Goal: Task Accomplishment & Management: Complete application form

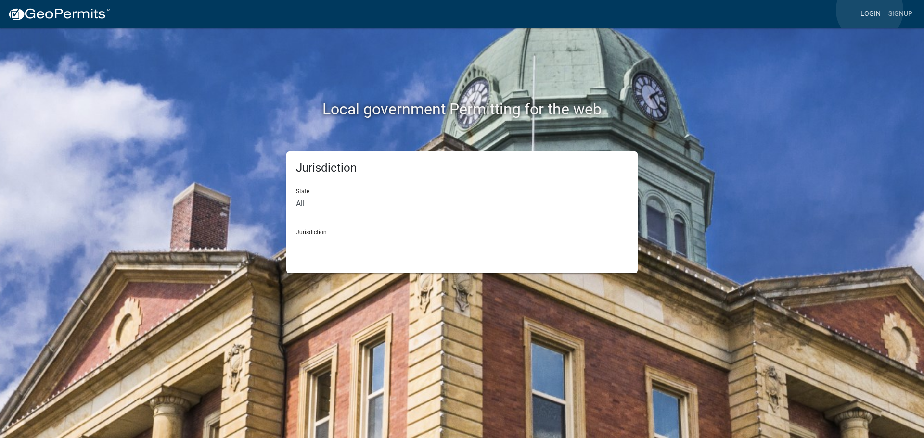
click at [869, 10] on link "Login" at bounding box center [870, 14] width 28 height 18
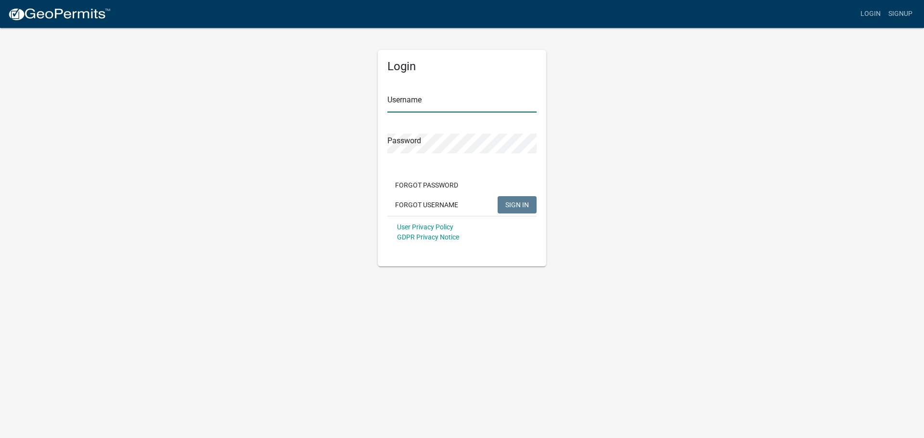
type input "AWFowerbaugh"
click at [512, 207] on span "SIGN IN" at bounding box center [517, 205] width 24 height 8
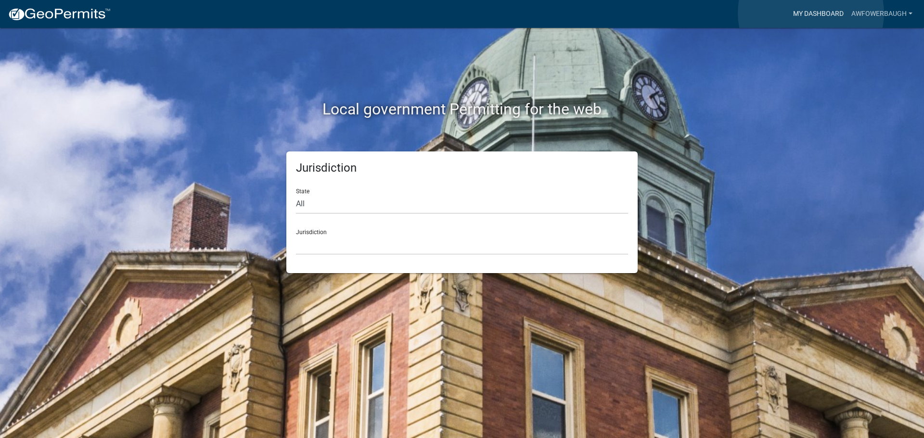
click at [811, 13] on link "My Dashboard" at bounding box center [818, 14] width 58 height 18
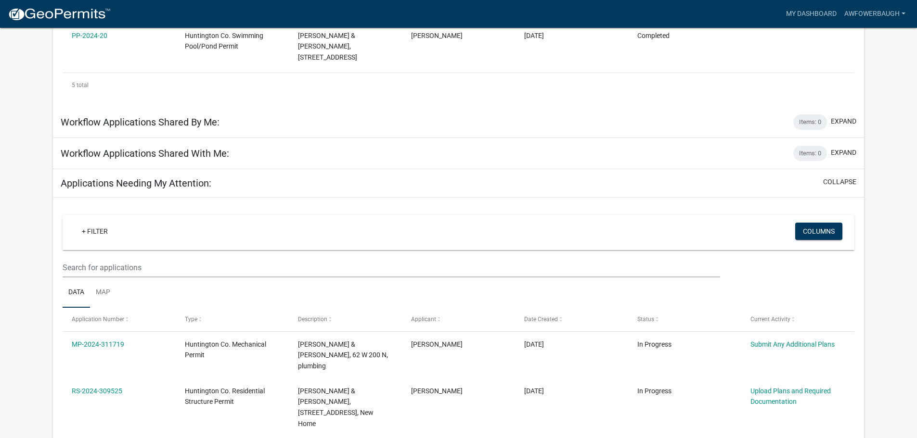
scroll to position [440, 0]
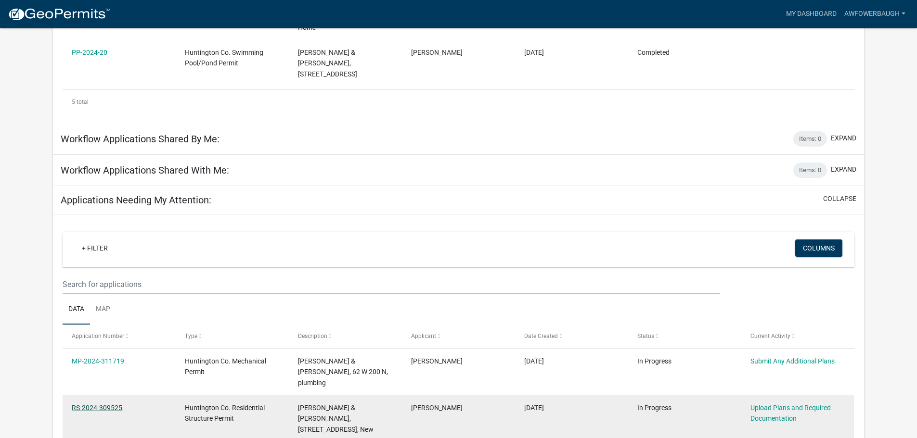
click at [76, 404] on link "RS-2024-309525" at bounding box center [97, 408] width 51 height 8
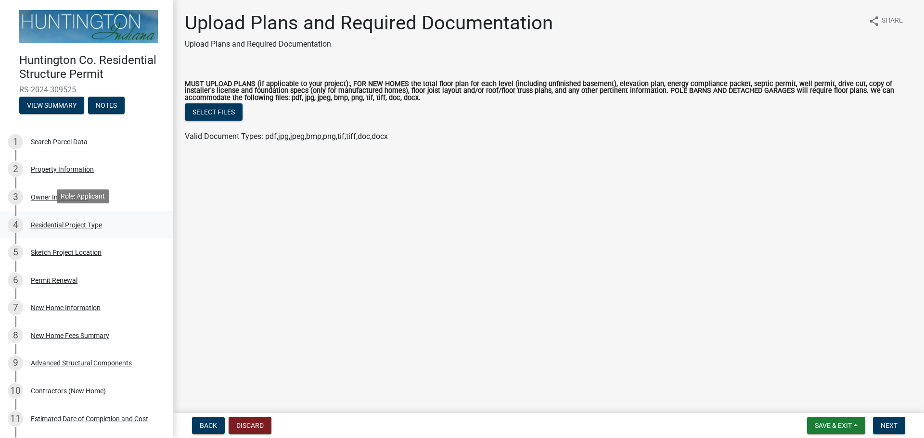
click at [58, 222] on div "Residential Project Type" at bounding box center [66, 225] width 71 height 7
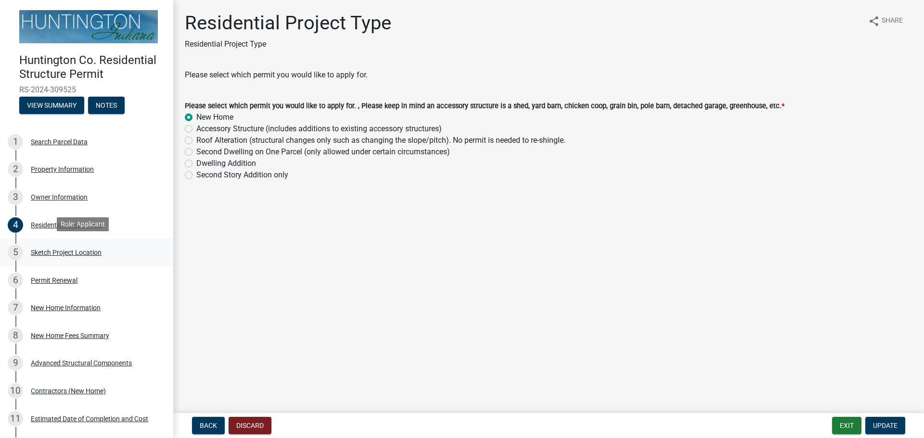
click at [60, 252] on div "Sketch Project Location" at bounding box center [66, 252] width 71 height 7
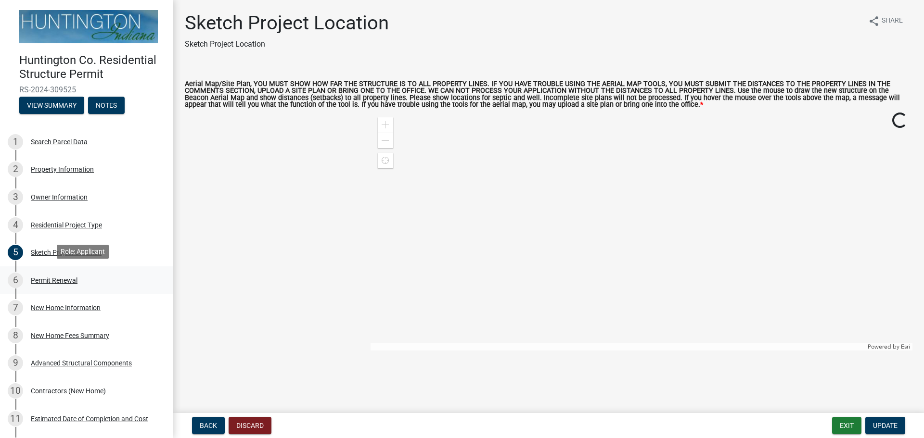
click at [53, 278] on div "Permit Renewal" at bounding box center [54, 280] width 47 height 7
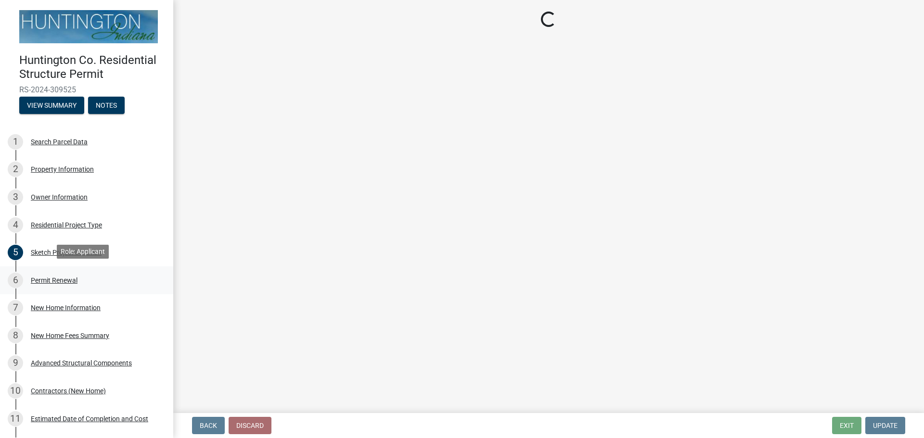
select select "7022fa2c-6c9f-4a5e-8d19-47b221a2a07d"
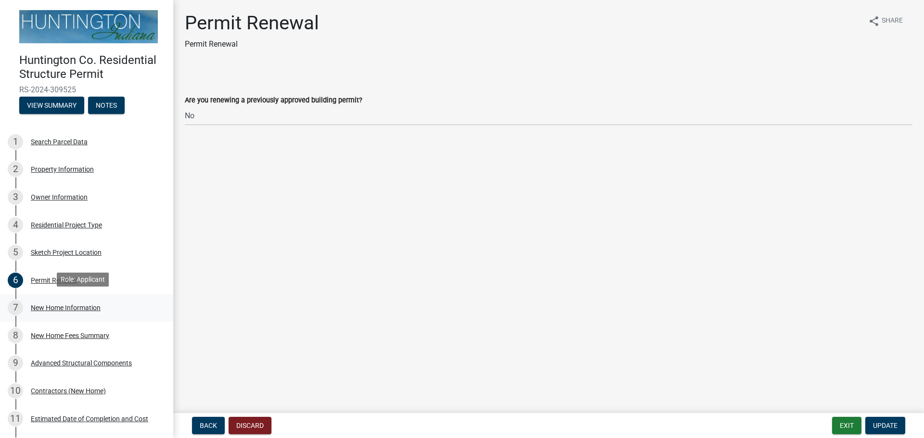
click at [58, 305] on div "New Home Information" at bounding box center [66, 308] width 70 height 7
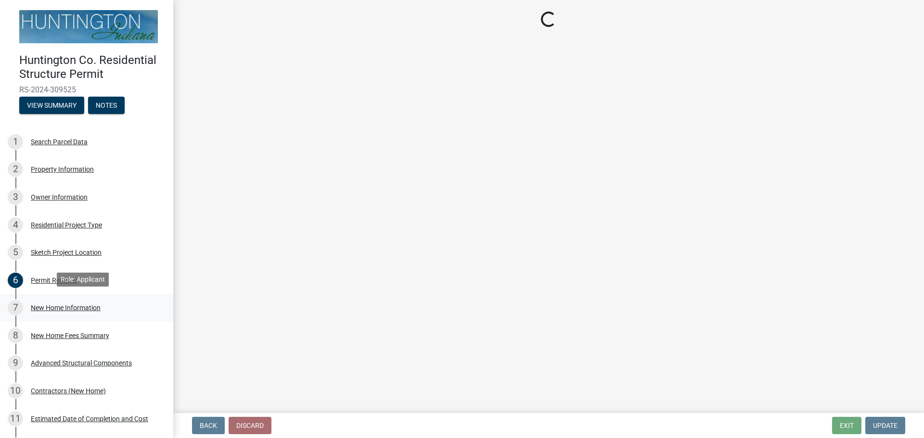
select select "a50e9ddb-1b16-496f-b25c-a9ac2ddf3e7c"
select select "534643a5-49eb-4eef-b055-3574304c1da7"
select select "7ac50c75-bd19-4200-a472-7ff7759bf044"
select select "41a20be5-04ab-4379-9276-11703055c681"
select select "3f47798e-be83-4584-89f2-40f623f6909f"
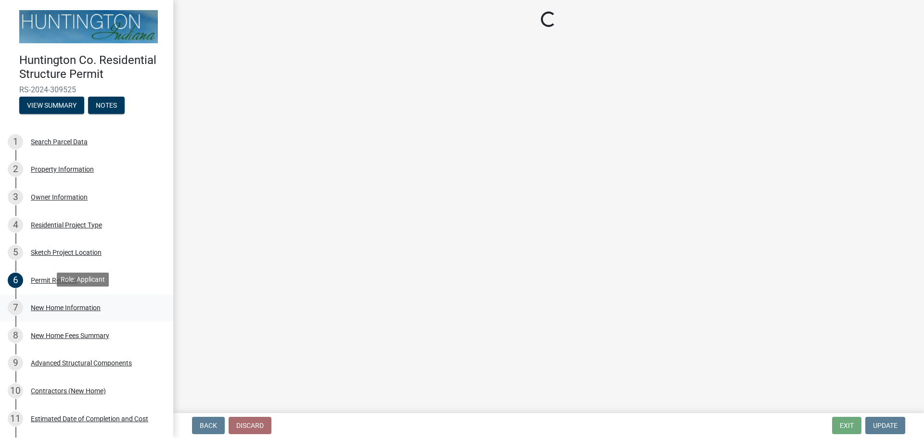
select select "3ae242a1-a008-4608-b145-635f7b242bc3"
select select "0af2c62b-a54b-41df-9440-7e06c81f5ee1"
select select "646e68f8-cb8e-4a5e-b6dd-3f1cf63f7a97"
select select "d638f1d7-1d1f-46dd-bcea-eee6395e296b"
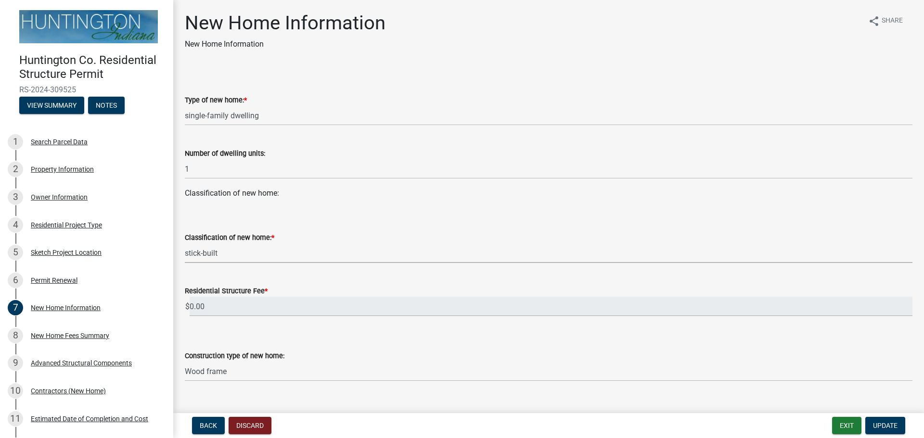
click at [246, 253] on select "Select Item... stick-built modular manufactured" at bounding box center [548, 253] width 727 height 20
click at [185, 243] on select "Select Item... stick-built modular manufactured" at bounding box center [548, 253] width 727 height 20
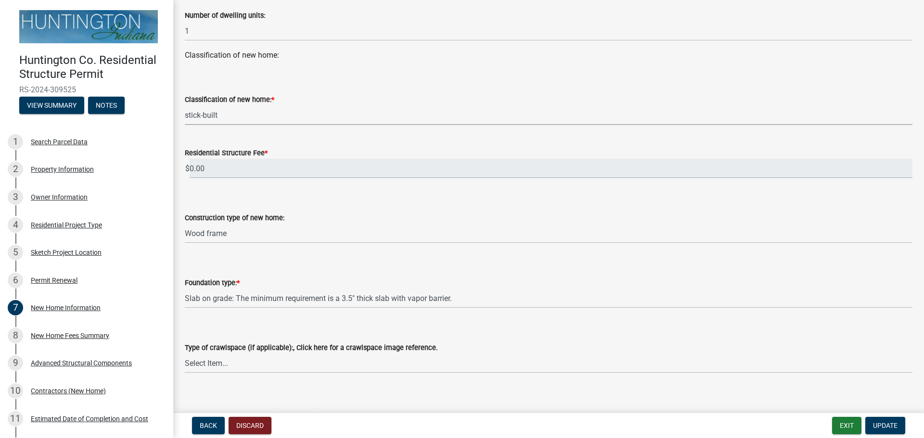
scroll to position [144, 0]
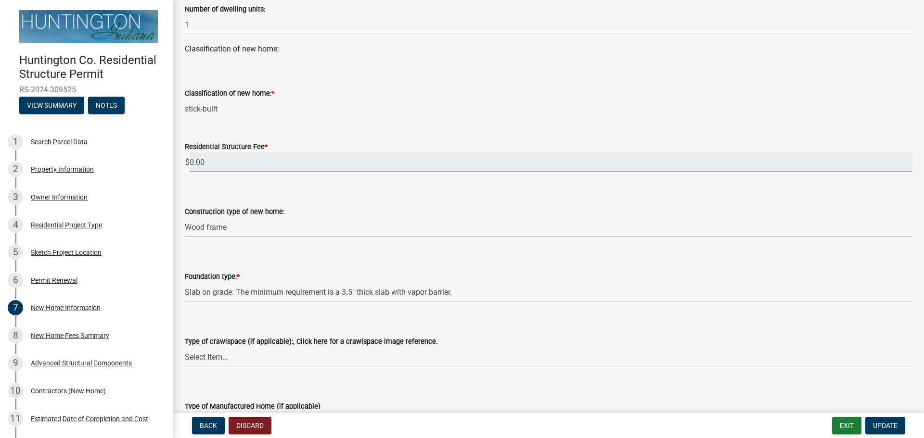
click at [333, 157] on input "0.00" at bounding box center [551, 163] width 723 height 20
click at [304, 225] on select "Select Item... Wood frame Steel Masonry Pole" at bounding box center [548, 227] width 727 height 20
click at [185, 217] on select "Select Item... Wood frame Steel Masonry Pole" at bounding box center [548, 227] width 727 height 20
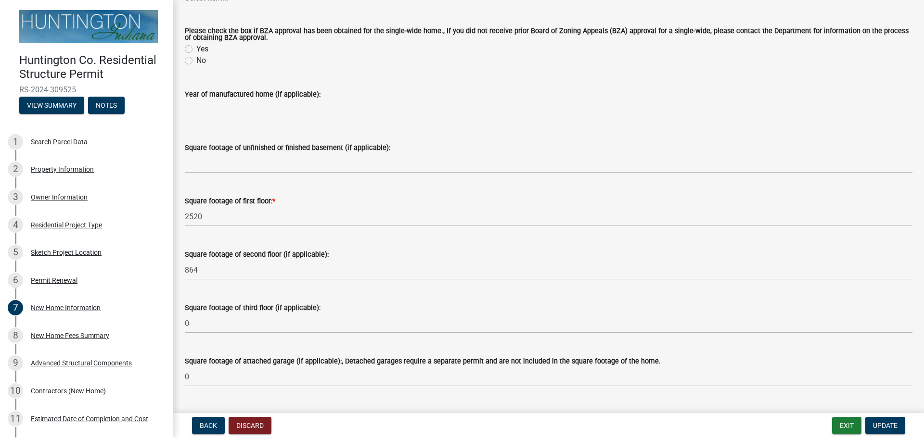
scroll to position [625, 0]
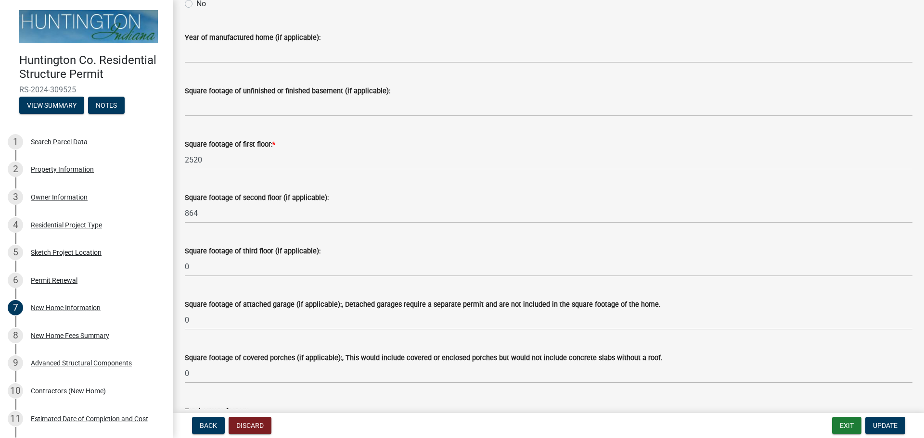
select select "836dffe5-4277-4eba-87b6-15a8aead45b3"
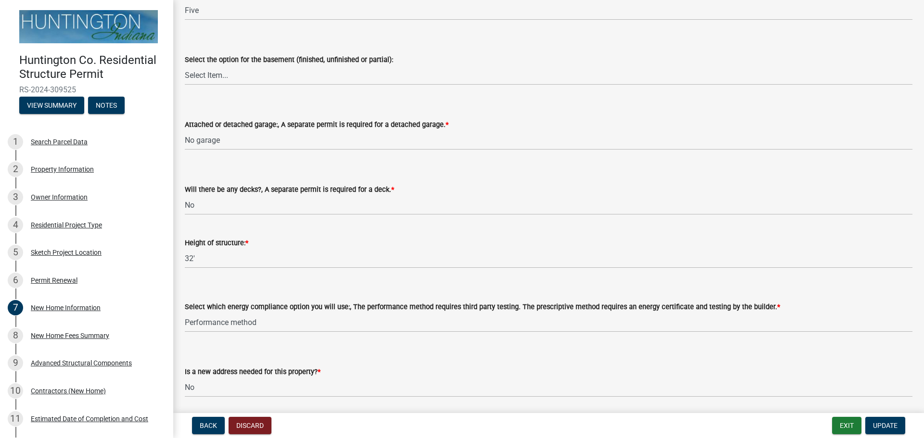
scroll to position [1141, 0]
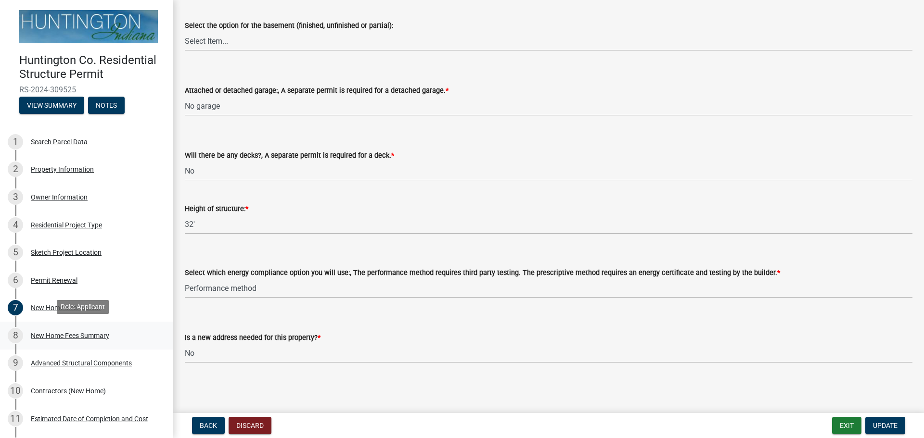
click at [57, 333] on div "New Home Fees Summary" at bounding box center [70, 335] width 78 height 7
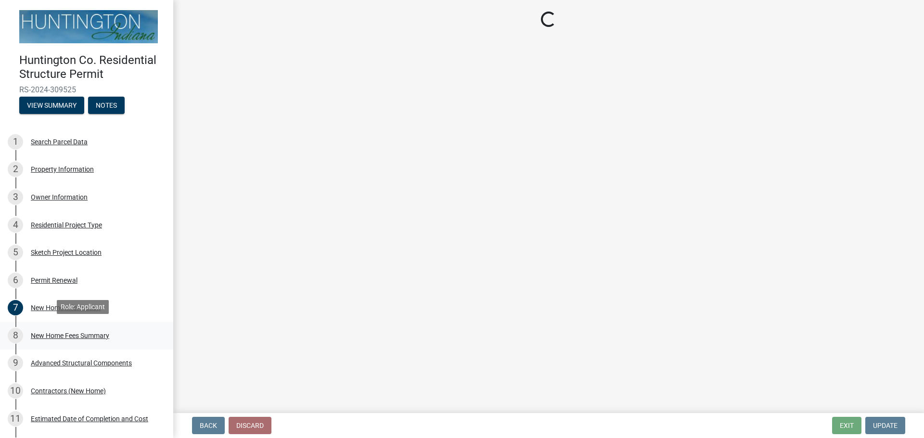
scroll to position [0, 0]
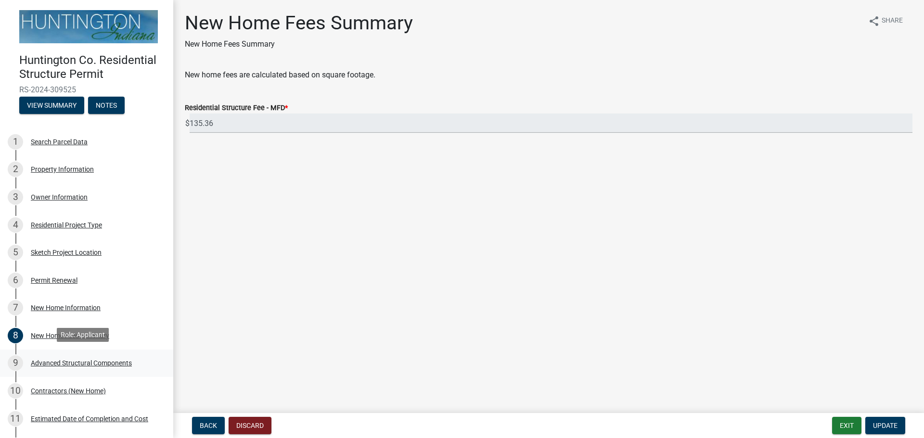
click at [75, 360] on div "Advanced Structural Components" at bounding box center [81, 363] width 101 height 7
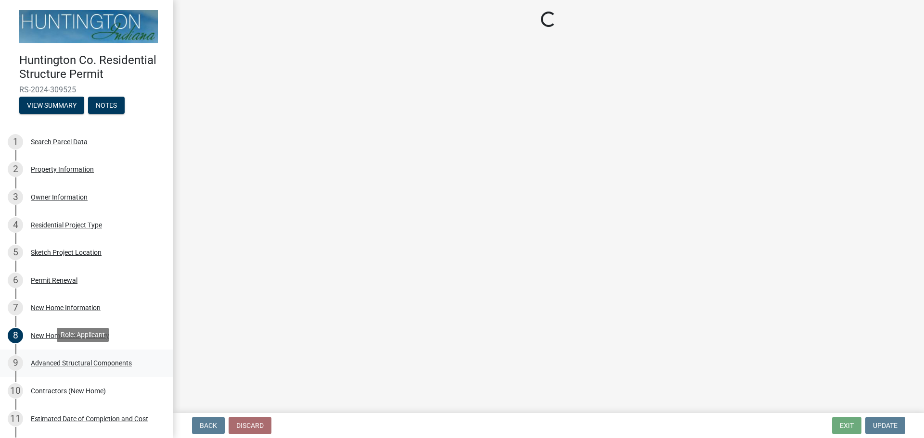
select select "969b3812-a697-4f96-8ebc-392571e88d14"
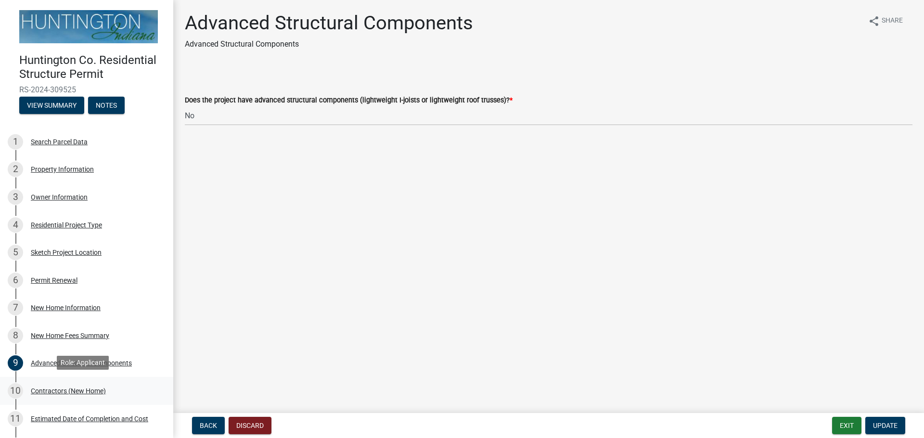
click at [54, 389] on div "Contractors (New Home)" at bounding box center [68, 391] width 75 height 7
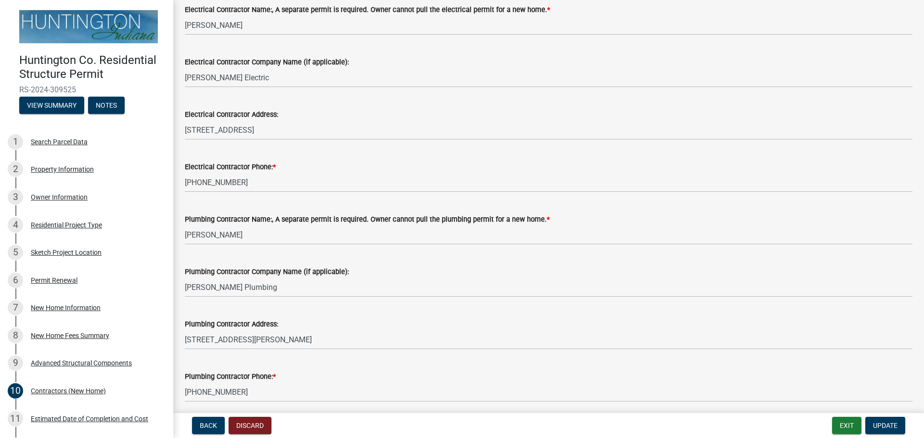
scroll to position [327, 0]
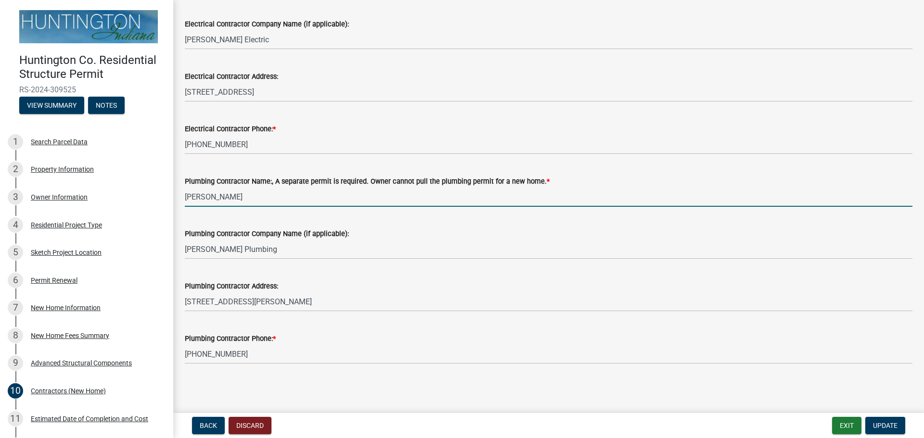
click at [251, 195] on input "[PERSON_NAME]" at bounding box center [548, 197] width 727 height 20
click at [57, 416] on div "Estimated Date of Completion and Cost" at bounding box center [89, 419] width 117 height 7
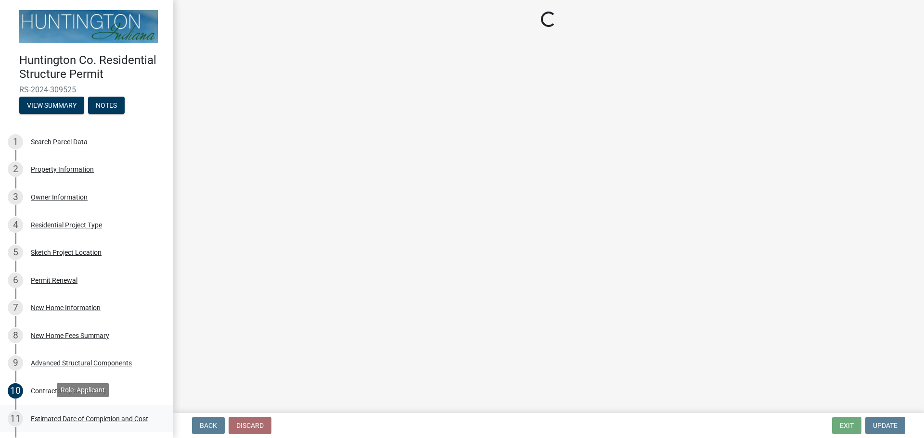
scroll to position [0, 0]
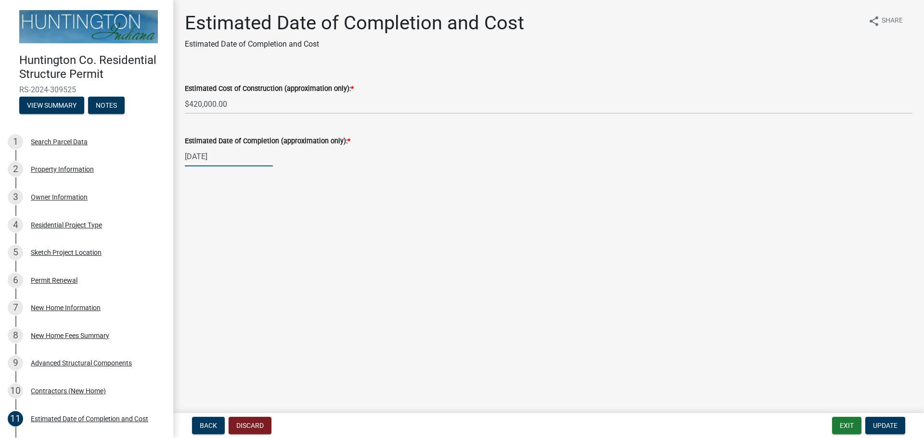
click at [194, 156] on div "[DATE]" at bounding box center [229, 157] width 88 height 20
select select "7"
select select "2026"
click at [291, 172] on button "Next month" at bounding box center [287, 176] width 12 height 15
select select "8"
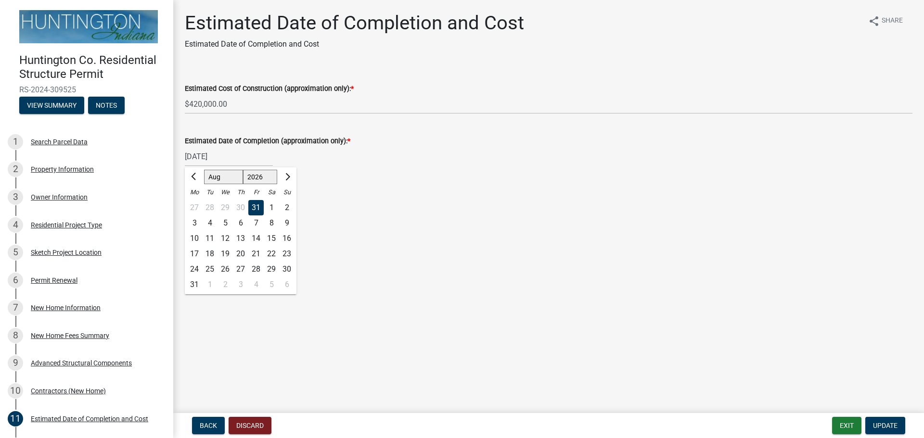
click at [254, 207] on div "31" at bounding box center [255, 207] width 15 height 15
click at [206, 160] on div "[DATE]" at bounding box center [229, 157] width 88 height 20
select select "7"
select select "2026"
click at [283, 176] on span "Next month" at bounding box center [286, 176] width 7 height 7
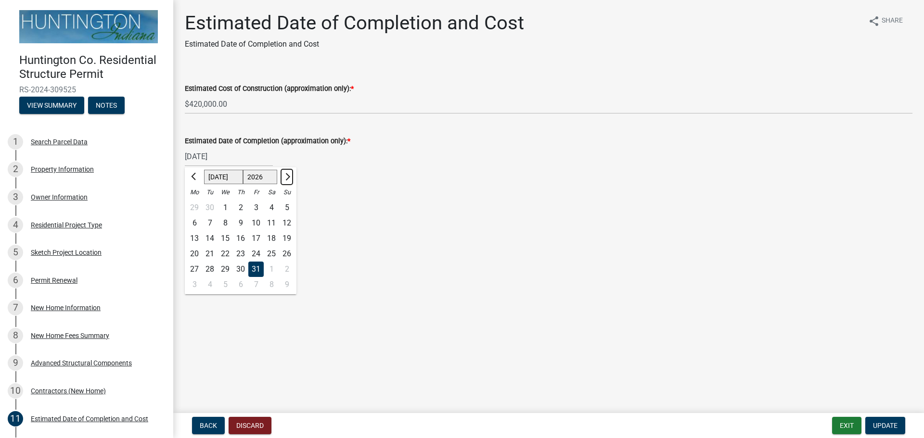
select select "8"
click at [193, 284] on div "31" at bounding box center [194, 284] width 15 height 15
type input "[DATE]"
click at [885, 422] on span "Update" at bounding box center [885, 426] width 25 height 8
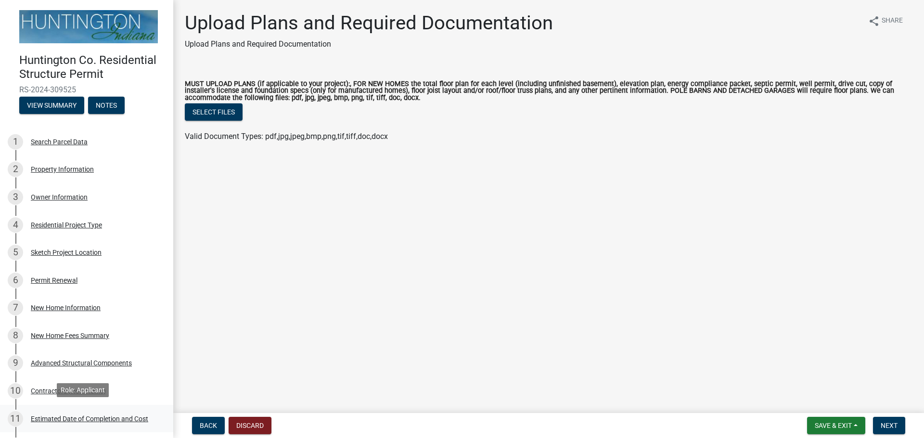
click at [67, 419] on div "Estimated Date of Completion and Cost" at bounding box center [89, 419] width 117 height 7
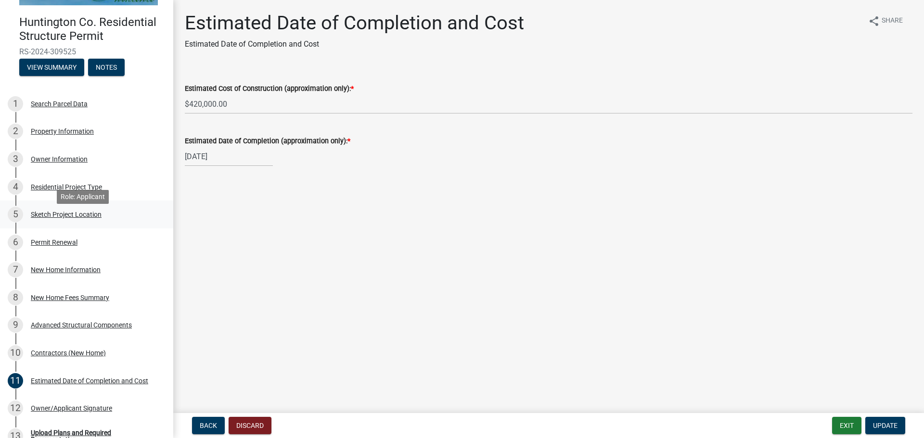
scroll to position [192, 0]
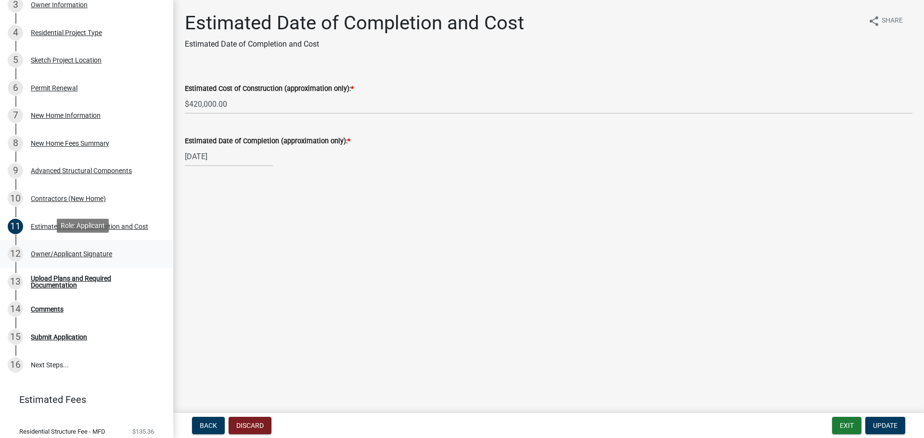
click at [78, 251] on div "Owner/Applicant Signature" at bounding box center [71, 254] width 81 height 7
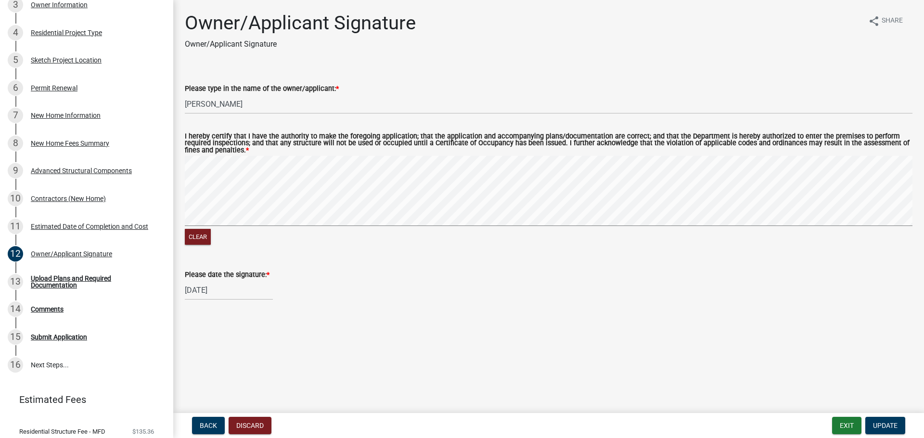
select select "9"
select select "2025"
click at [228, 290] on div "[DATE] [PERSON_NAME] Apr May Jun [DATE] Aug Sep Oct Nov [DATE] 1526 1527 1528 1…" at bounding box center [229, 290] width 88 height 20
click at [255, 221] on div "19" at bounding box center [255, 223] width 15 height 15
type input "[DATE]"
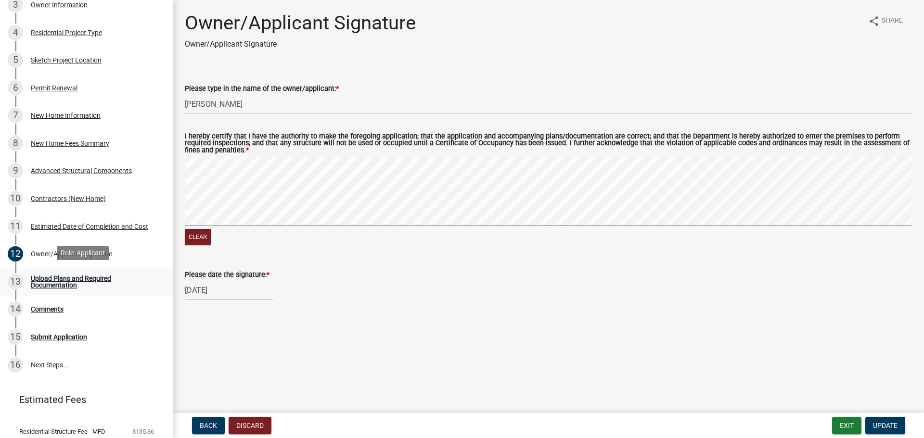
click at [64, 276] on div "Upload Plans and Required Documentation" at bounding box center [94, 281] width 127 height 13
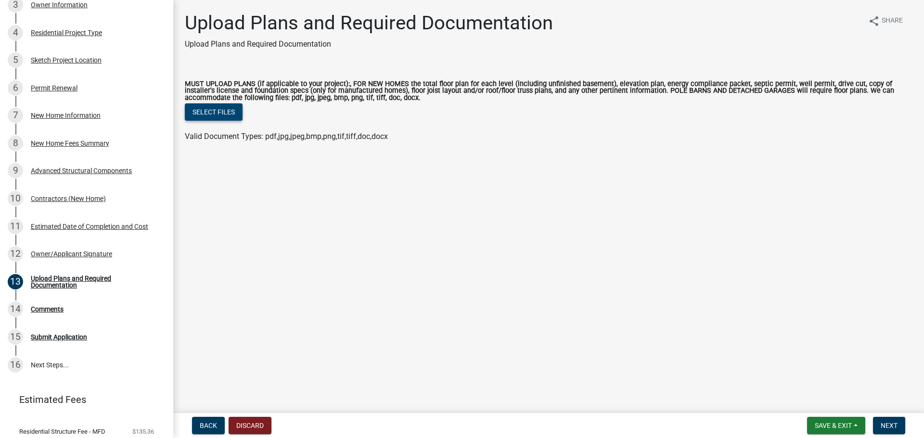
click at [216, 109] on button "Select files" at bounding box center [214, 111] width 58 height 17
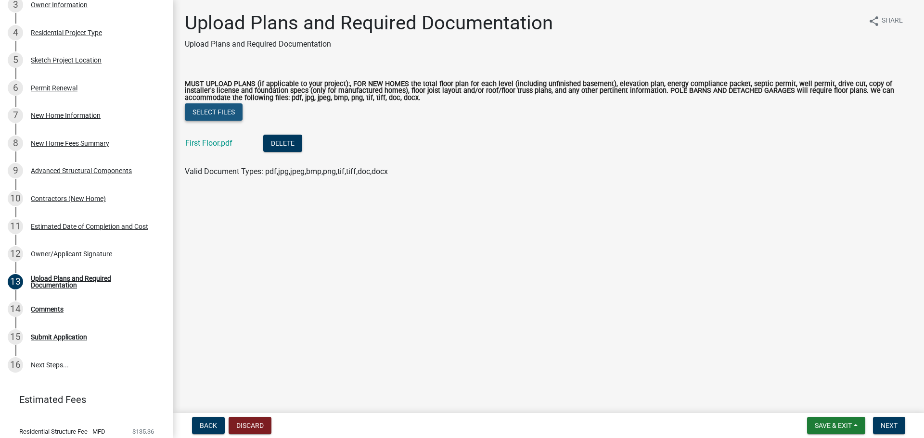
click at [203, 104] on button "Select files" at bounding box center [214, 111] width 58 height 17
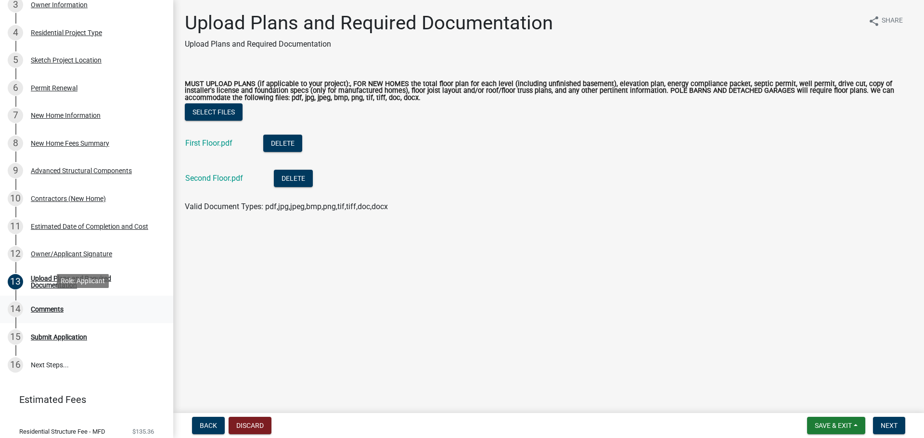
click at [38, 307] on div "Comments" at bounding box center [47, 309] width 33 height 7
click at [222, 110] on button "Select files" at bounding box center [214, 111] width 58 height 17
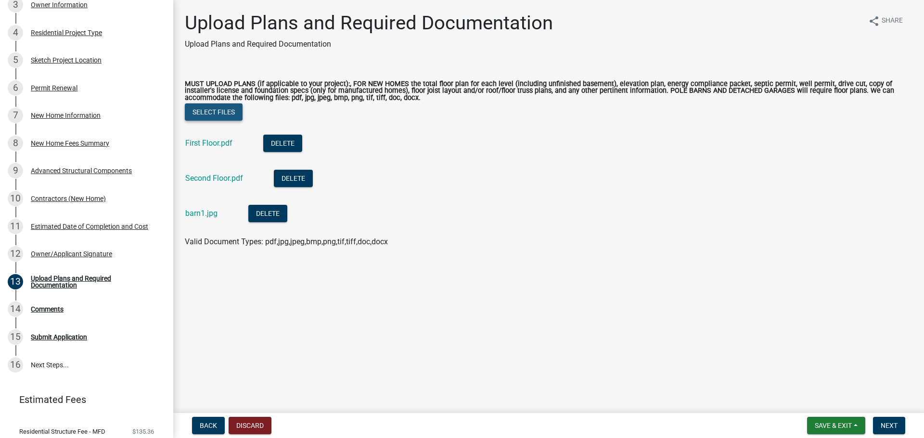
click at [218, 107] on button "Select files" at bounding box center [214, 111] width 58 height 17
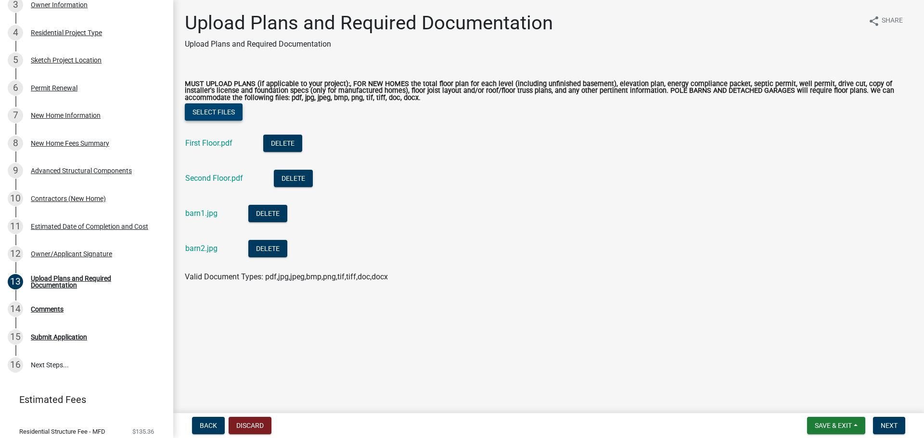
click at [212, 113] on button "Select files" at bounding box center [214, 111] width 58 height 17
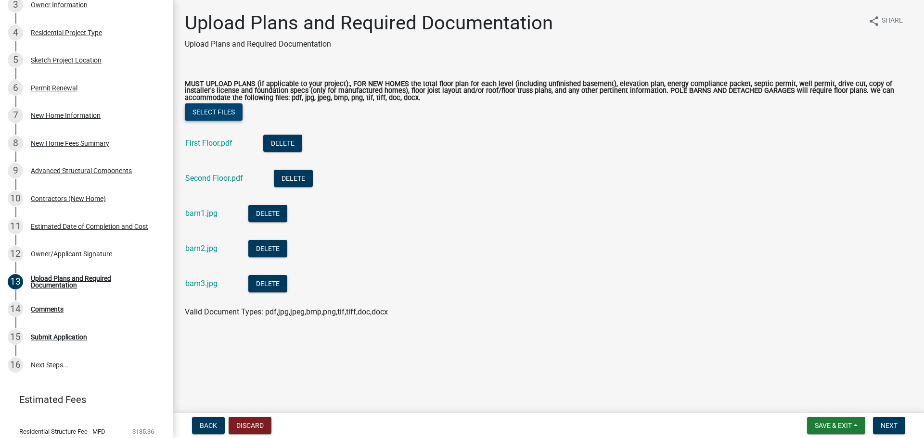
click at [226, 110] on button "Select files" at bounding box center [214, 111] width 58 height 17
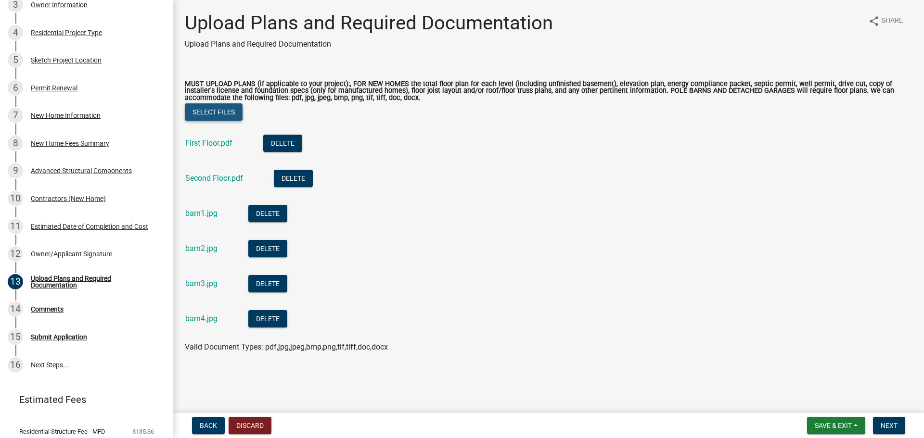
click at [220, 111] on button "Select files" at bounding box center [214, 111] width 58 height 17
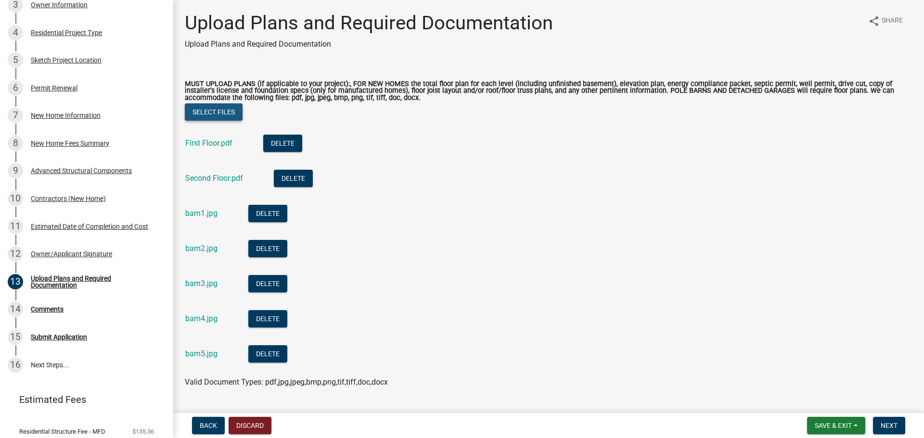
click at [224, 111] on button "Select files" at bounding box center [214, 111] width 58 height 17
click at [209, 112] on button "Select files" at bounding box center [214, 111] width 58 height 17
click at [209, 114] on button "Select files" at bounding box center [214, 111] width 58 height 17
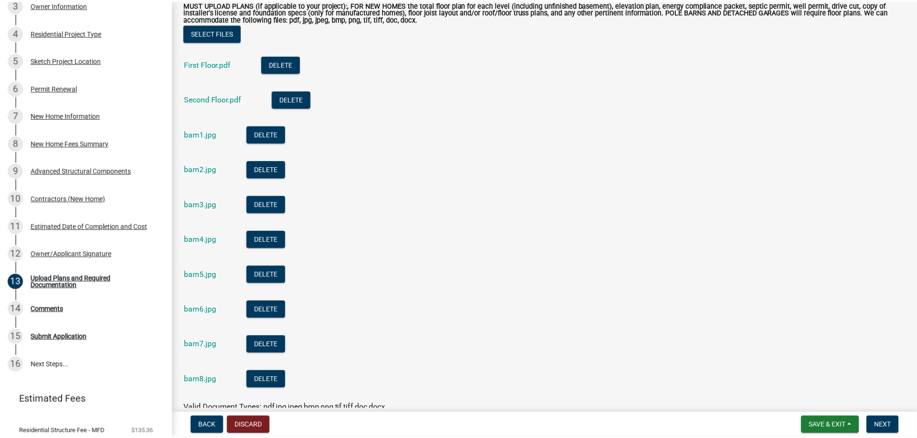
scroll to position [0, 0]
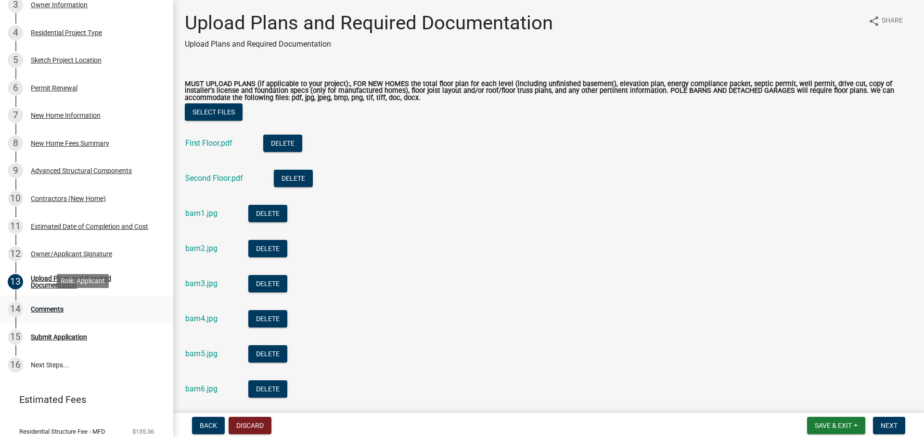
click at [43, 310] on div "Comments" at bounding box center [47, 309] width 33 height 7
click at [883, 425] on span "Next" at bounding box center [888, 426] width 17 height 8
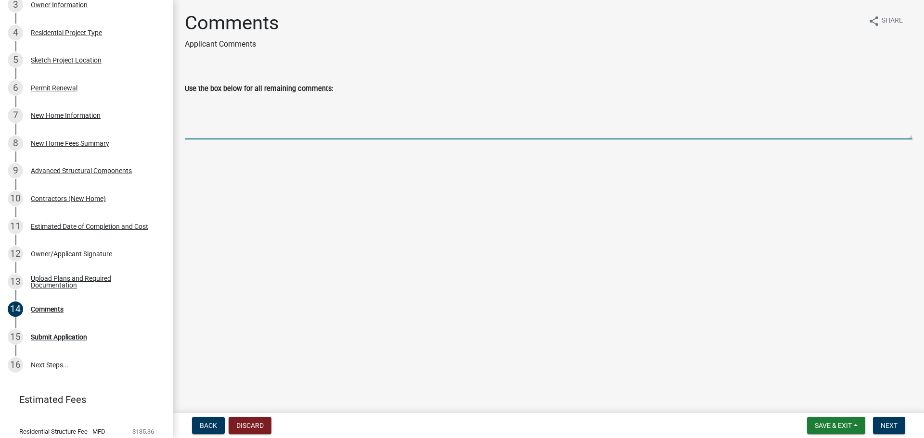
click at [210, 133] on textarea "Use the box below for all remaining comments:" at bounding box center [548, 116] width 727 height 45
click at [241, 100] on textarea "[PERSON_NAME] is taking an existing 36' X 70' wood pegged barn and reassembling…" at bounding box center [548, 116] width 727 height 45
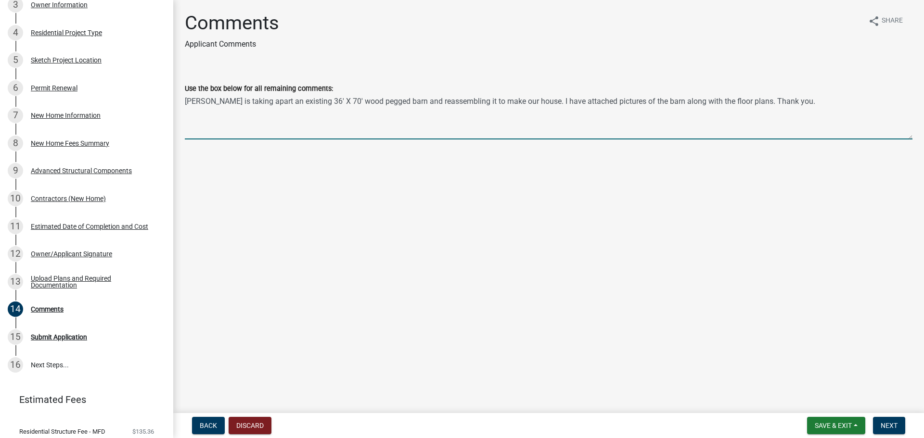
click at [795, 103] on textarea "[PERSON_NAME] is taking apart an existing 36' X 70' wood pegged barn and reasse…" at bounding box center [548, 116] width 727 height 45
type textarea "[PERSON_NAME] is taking apart an existing 36' X 70' wood pegged barn and reasse…"
click at [892, 428] on span "Next" at bounding box center [888, 426] width 17 height 8
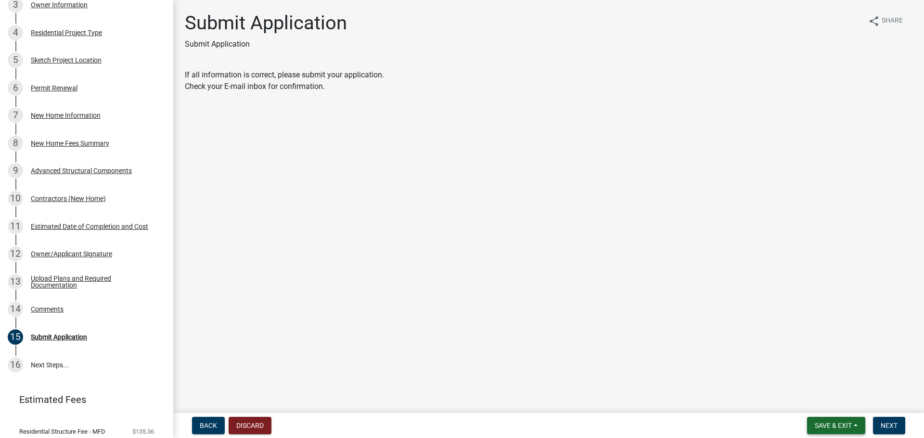
click at [831, 423] on span "Save & Exit" at bounding box center [833, 426] width 37 height 8
click at [812, 376] on button "Save" at bounding box center [826, 377] width 77 height 23
click at [892, 424] on span "Next" at bounding box center [888, 426] width 17 height 8
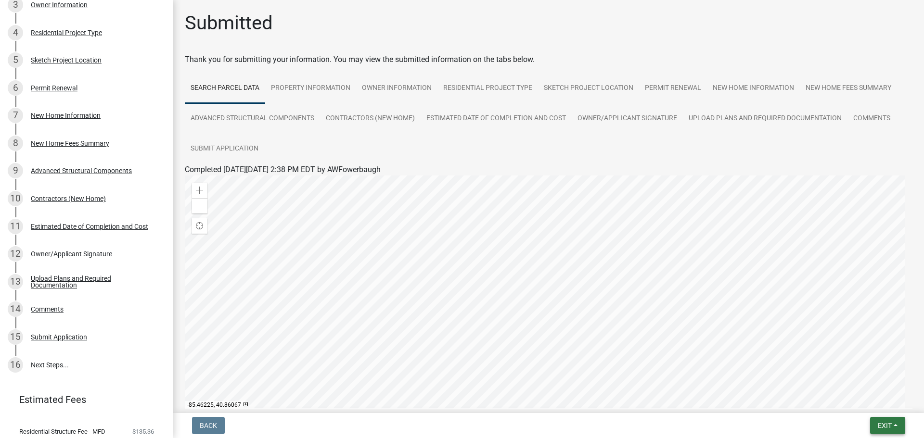
click at [880, 423] on span "Exit" at bounding box center [885, 426] width 14 height 8
click at [863, 404] on button "Save & Exit" at bounding box center [866, 400] width 77 height 23
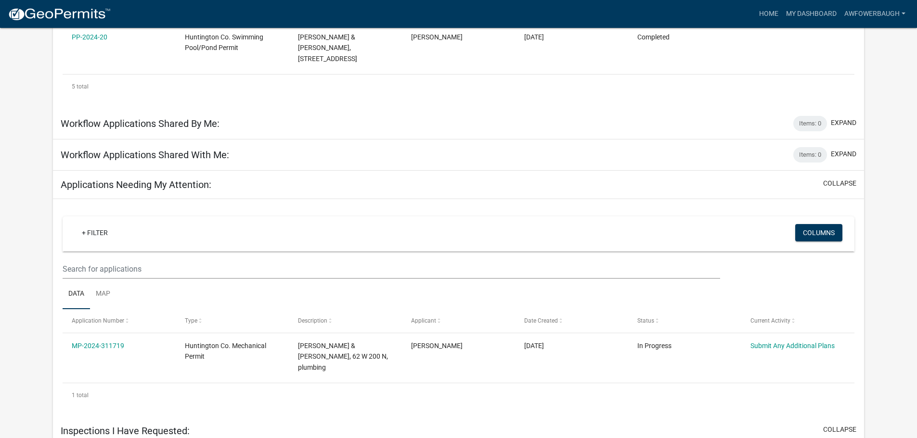
scroll to position [481, 0]
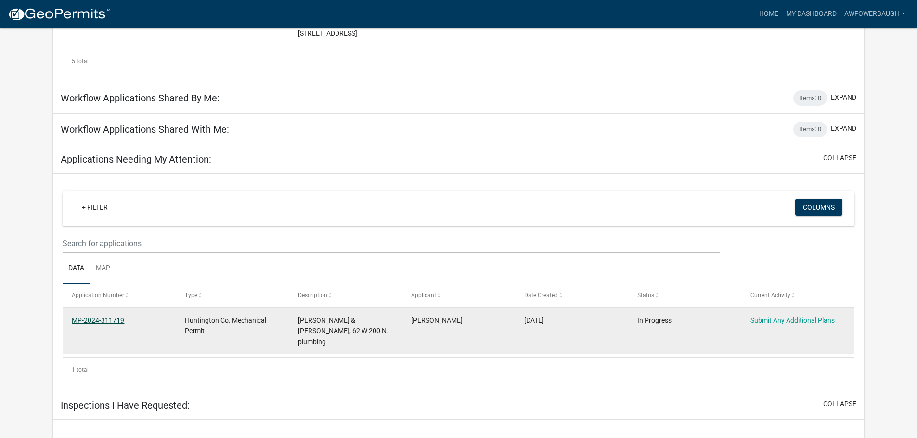
click at [85, 317] on link "MP-2024-311719" at bounding box center [98, 321] width 52 height 8
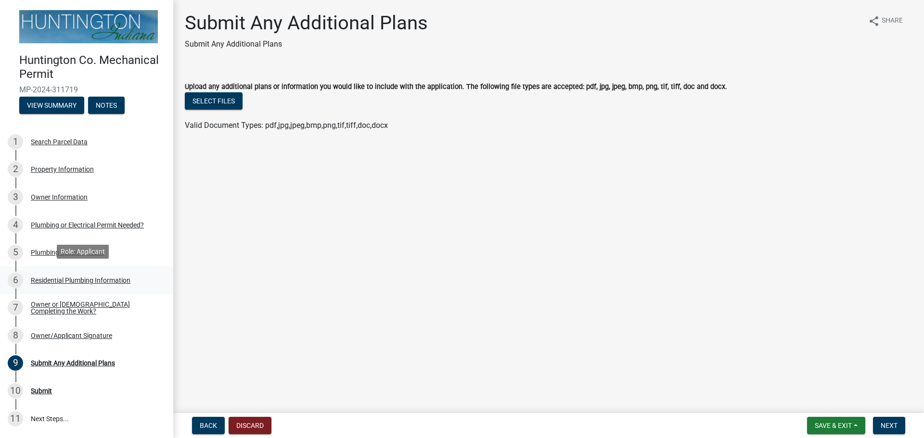
click at [66, 279] on div "Residential Plumbing Information" at bounding box center [81, 280] width 100 height 7
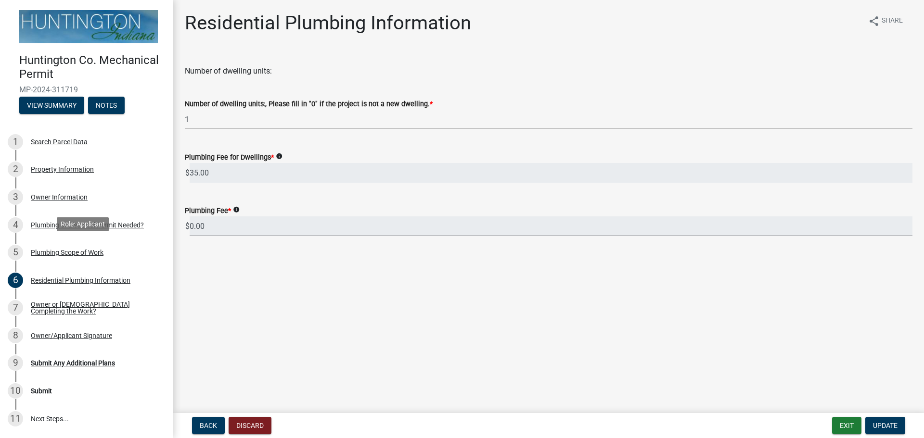
click at [59, 253] on div "Plumbing Scope of Work" at bounding box center [67, 252] width 73 height 7
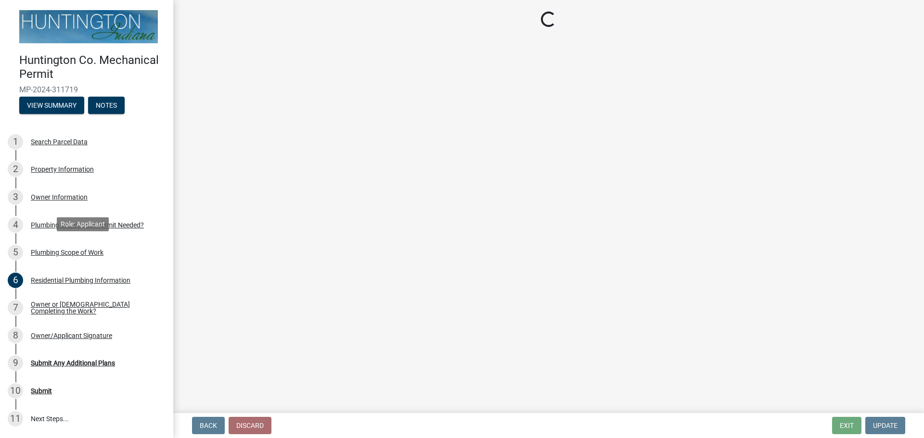
select select "5cb8d3c1-d748-406b-be1a-05abe1aa32c3"
select select "0405a9c2-6f43-4f80-a7d2-d06340e14189"
select select "736e6d53-cbaf-4783-a261-223333e881d4"
select select "b92bc407-a990-4713-b4f6-a575aa6de472"
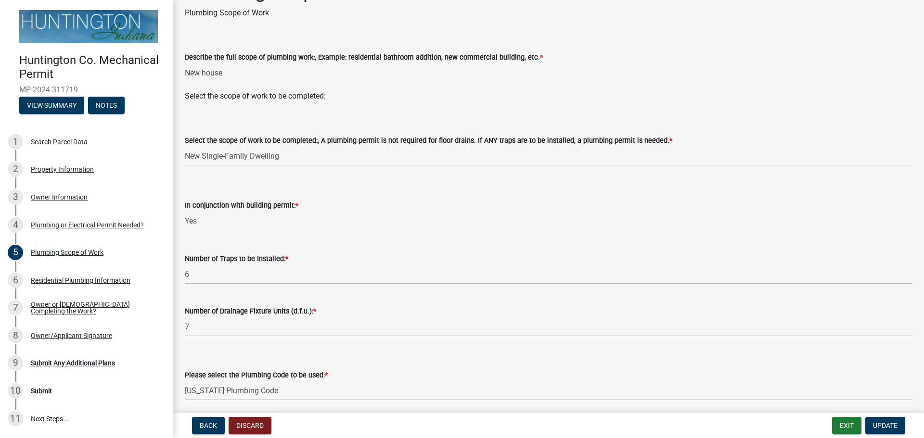
scroll to position [48, 0]
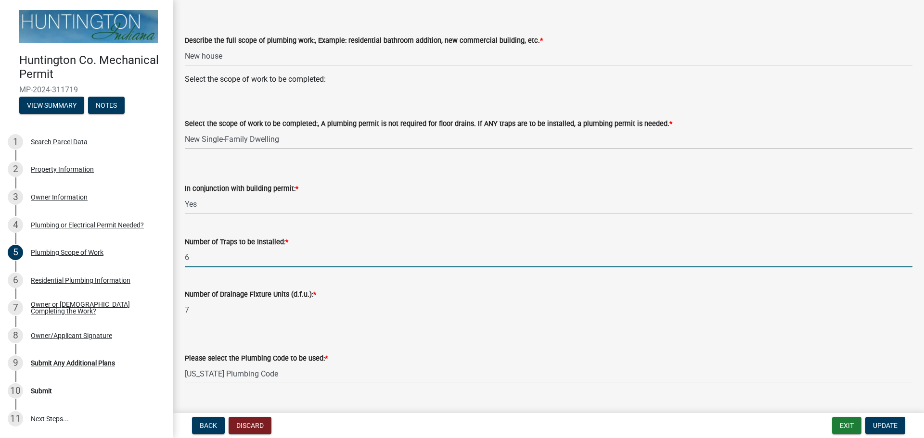
click at [199, 260] on input "6" at bounding box center [548, 258] width 727 height 20
type input "9"
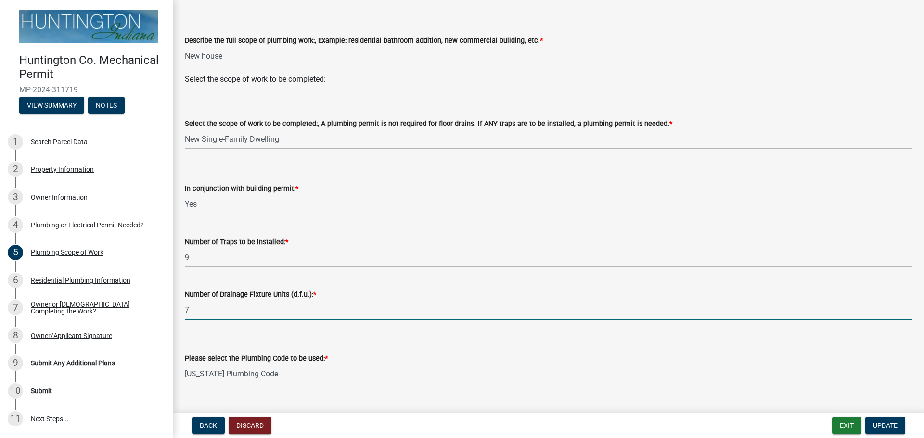
click at [195, 311] on input "7" at bounding box center [548, 310] width 727 height 20
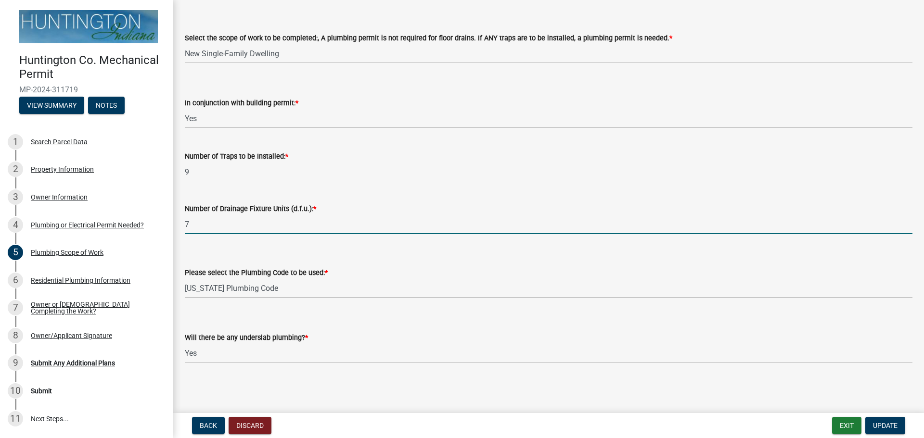
scroll to position [86, 0]
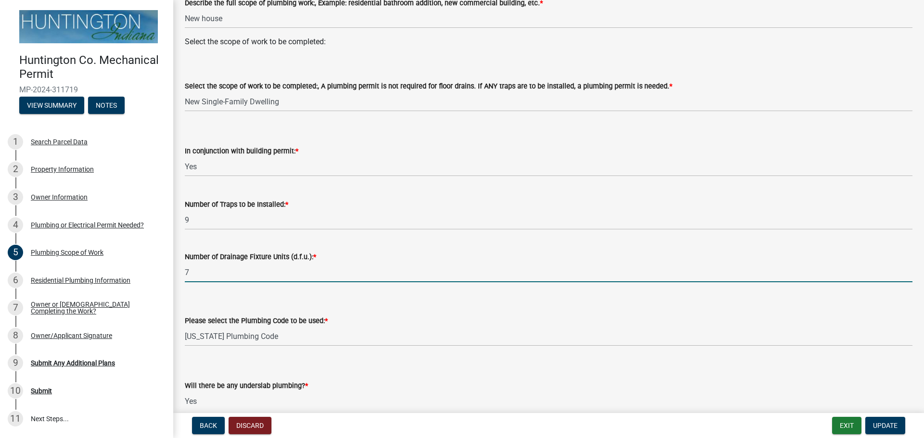
click at [197, 271] on input "7" at bounding box center [548, 273] width 727 height 20
type input "11"
click at [217, 290] on wm-data-entity-input "Number of Drainage Fixture Units (d.f.u.): * 11" at bounding box center [548, 264] width 727 height 52
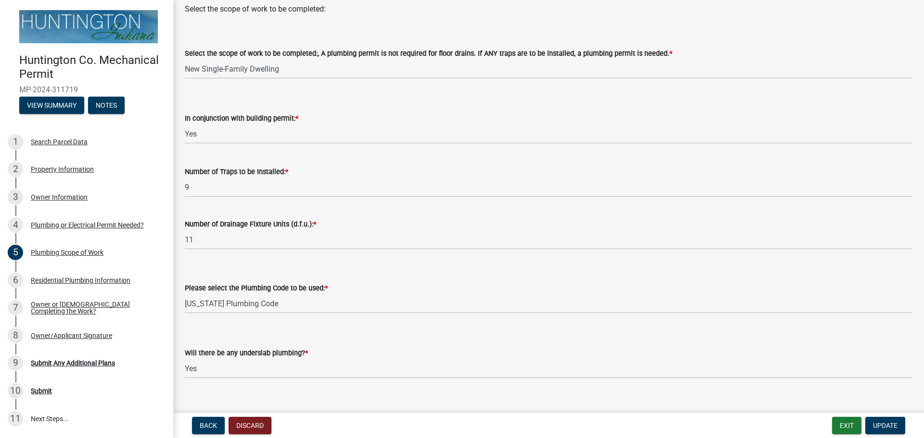
scroll to position [134, 0]
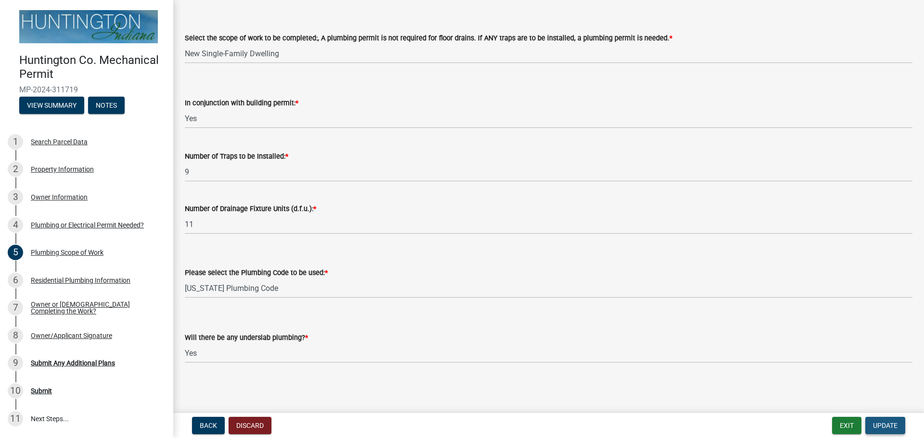
click at [888, 427] on span "Update" at bounding box center [885, 426] width 25 height 8
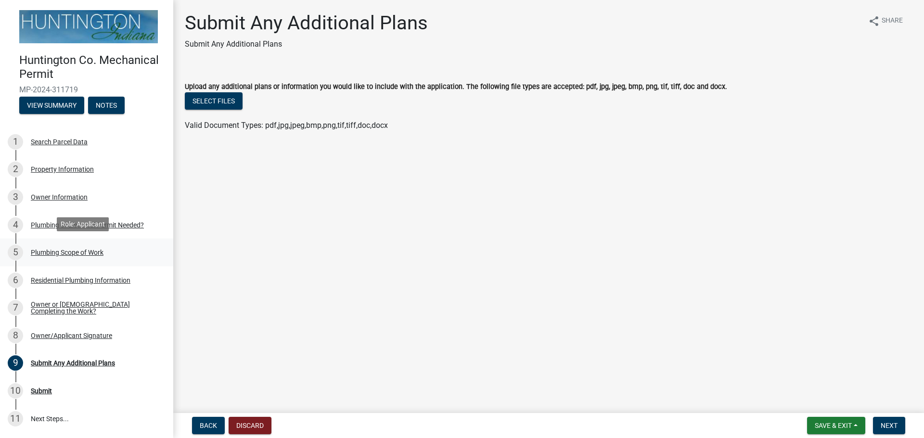
click at [80, 245] on div "5 Plumbing Scope of Work" at bounding box center [83, 252] width 150 height 15
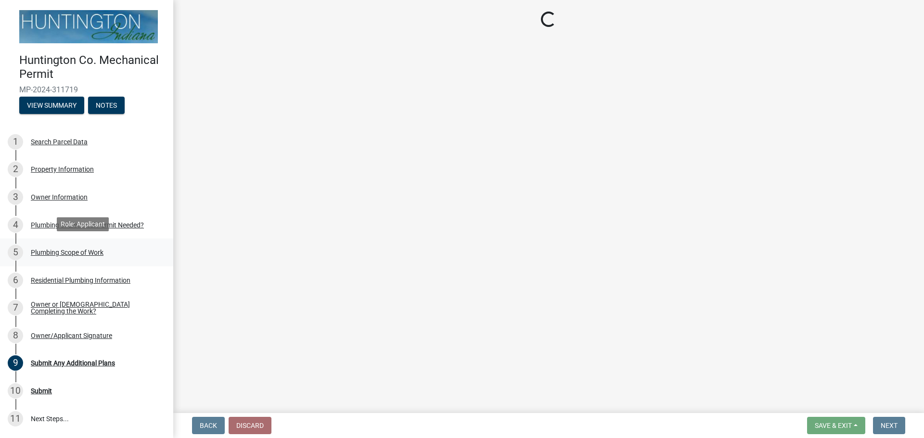
select select "5cb8d3c1-d748-406b-be1a-05abe1aa32c3"
select select "0405a9c2-6f43-4f80-a7d2-d06340e14189"
select select "736e6d53-cbaf-4783-a261-223333e881d4"
select select "b92bc407-a990-4713-b4f6-a575aa6de472"
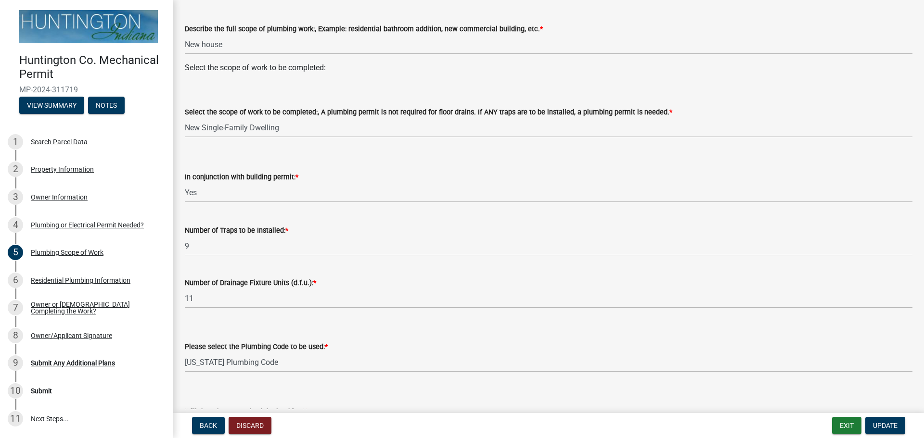
scroll to position [134, 0]
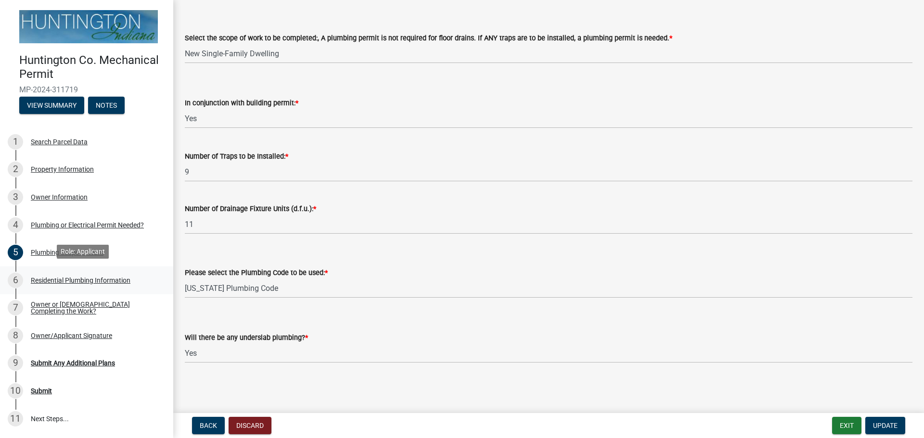
click at [36, 279] on div "Residential Plumbing Information" at bounding box center [81, 280] width 100 height 7
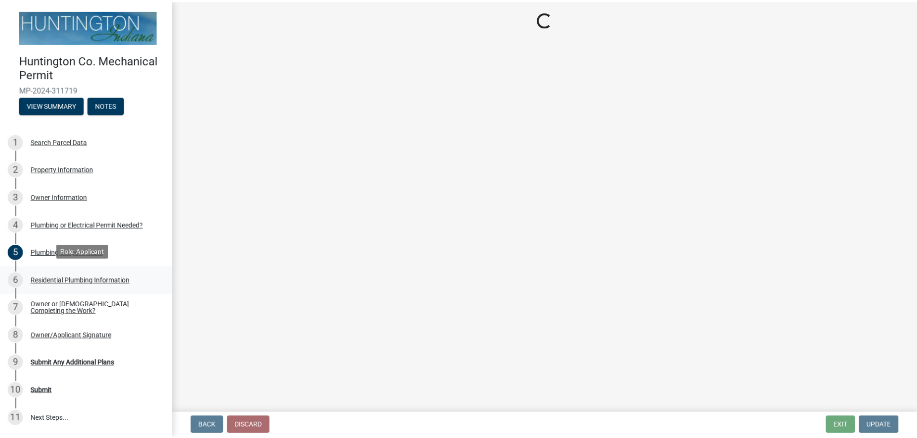
scroll to position [0, 0]
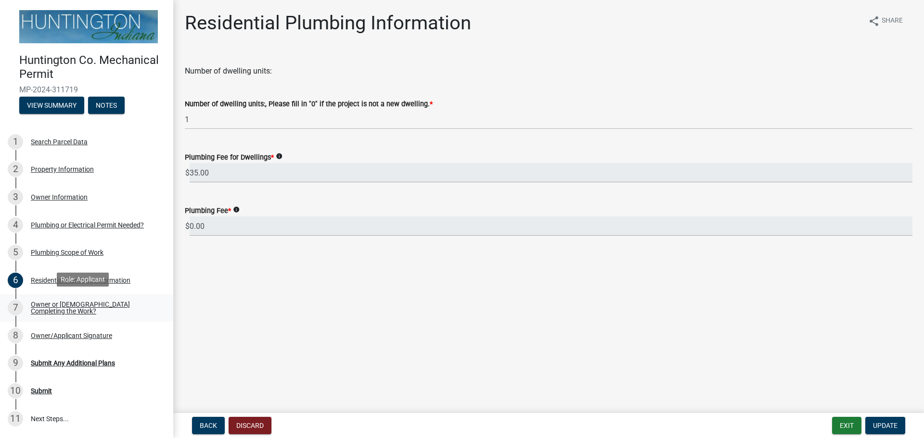
click at [48, 301] on div "Owner or [DEMOGRAPHIC_DATA] Completing the Work?" at bounding box center [94, 307] width 127 height 13
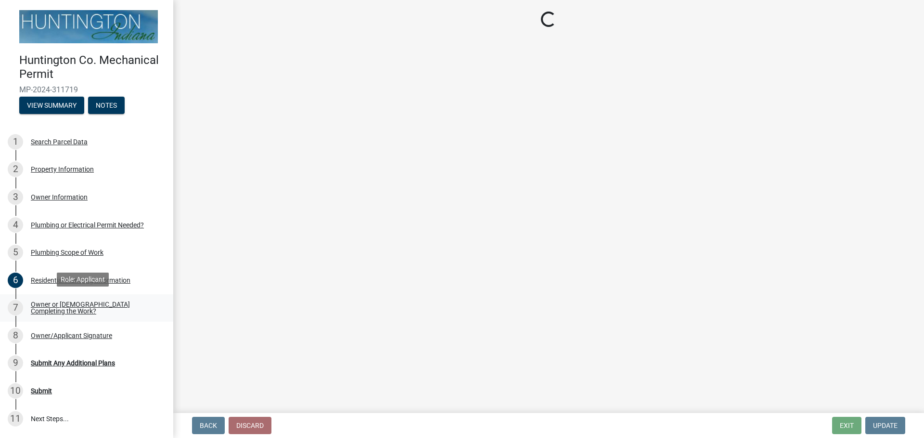
select select "5f73df2a-de68-48dd-b8ca-74436cda6a3d"
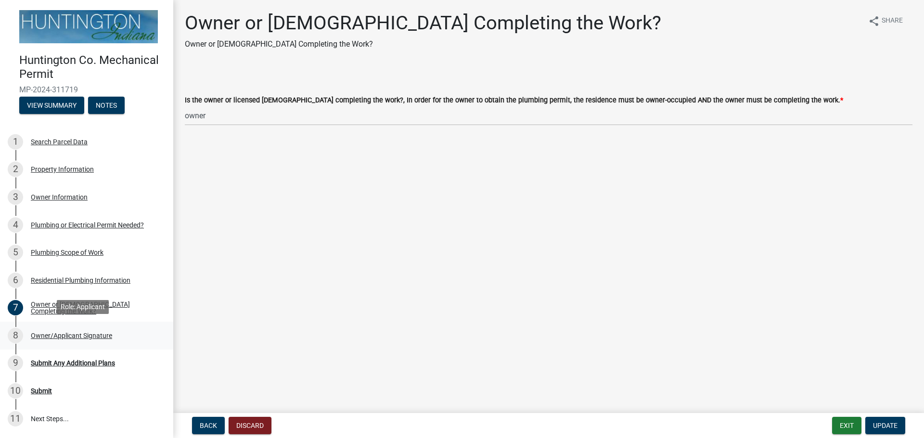
click at [47, 332] on div "Owner/Applicant Signature" at bounding box center [71, 335] width 81 height 7
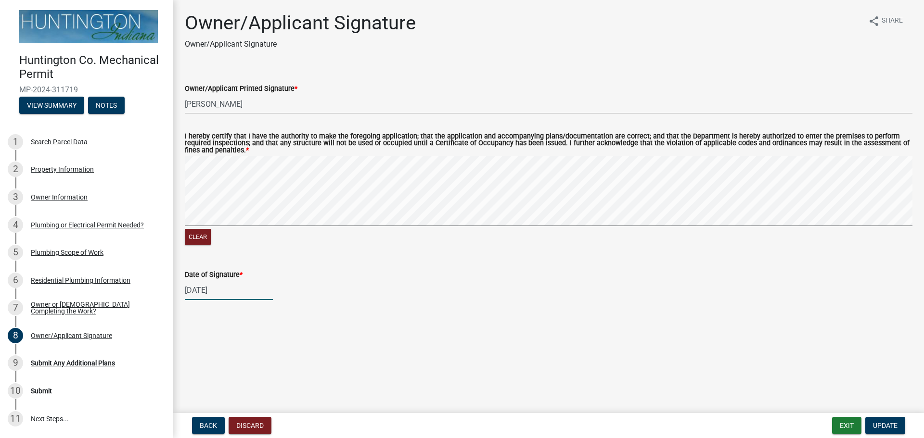
click at [217, 290] on div "[DATE]" at bounding box center [229, 290] width 88 height 20
select select "9"
select select "2025"
click at [256, 221] on div "19" at bounding box center [255, 223] width 15 height 15
type input "[DATE]"
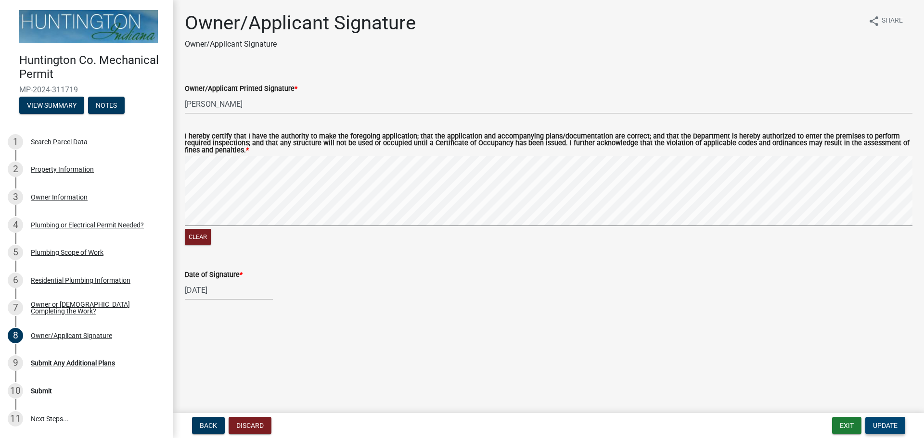
click at [883, 423] on span "Update" at bounding box center [885, 426] width 25 height 8
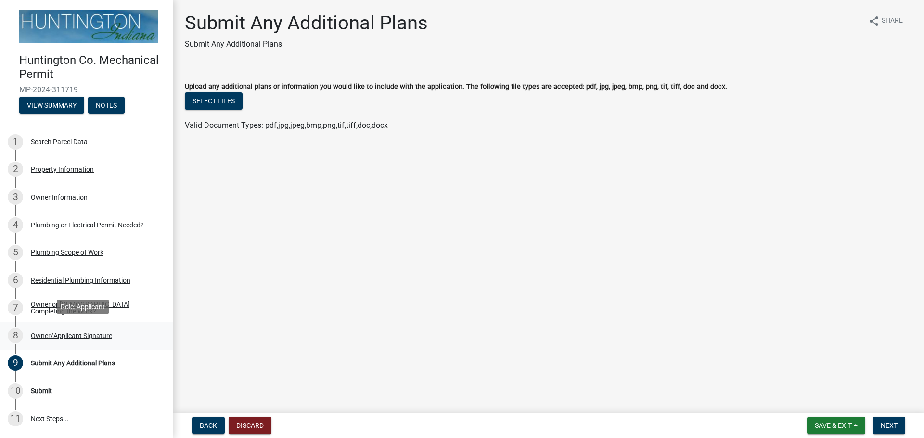
click at [82, 332] on div "Owner/Applicant Signature" at bounding box center [71, 335] width 81 height 7
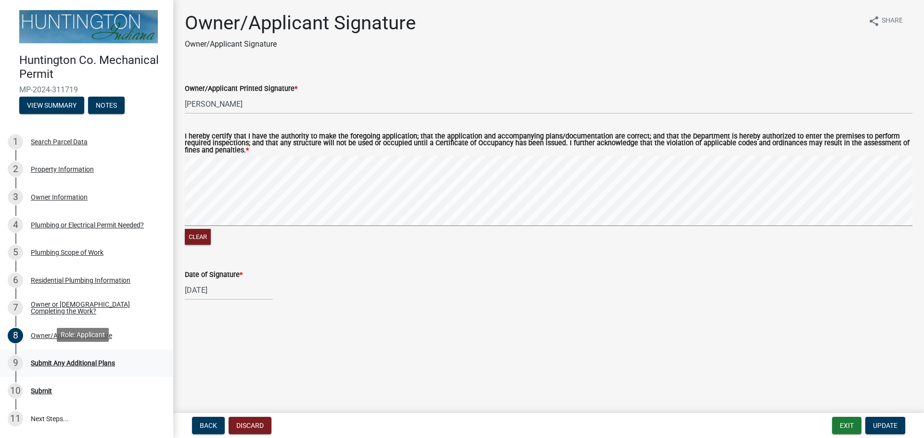
click at [71, 360] on div "Submit Any Additional Plans" at bounding box center [73, 363] width 84 height 7
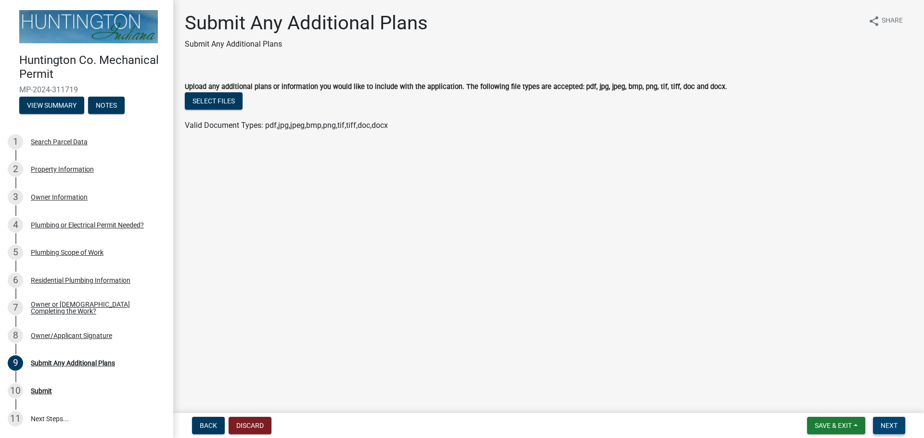
click at [896, 422] on span "Next" at bounding box center [888, 426] width 17 height 8
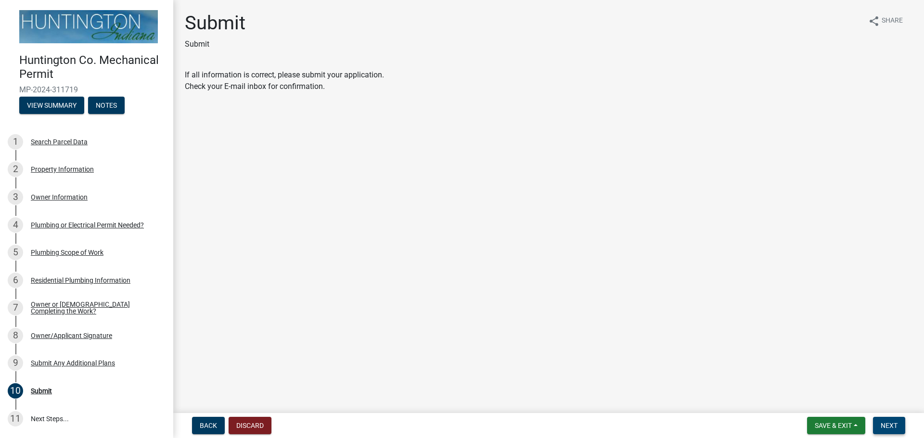
click at [896, 422] on span "Next" at bounding box center [888, 426] width 17 height 8
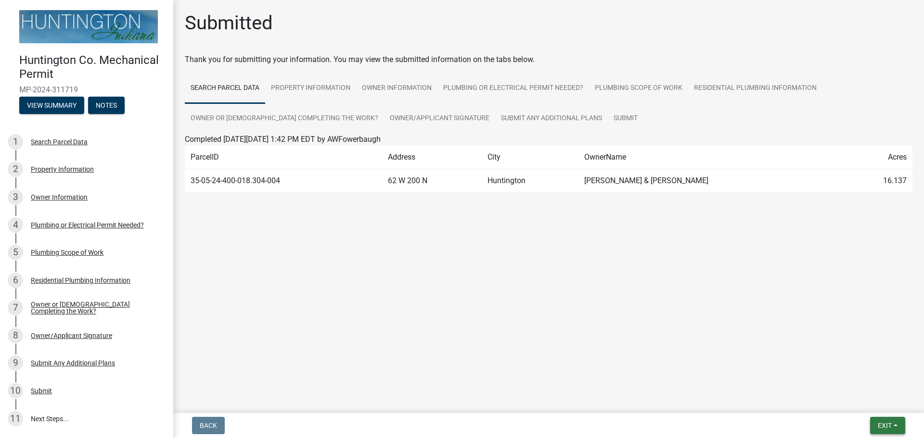
click at [882, 428] on span "Exit" at bounding box center [885, 426] width 14 height 8
click at [855, 401] on button "Save & Exit" at bounding box center [866, 400] width 77 height 23
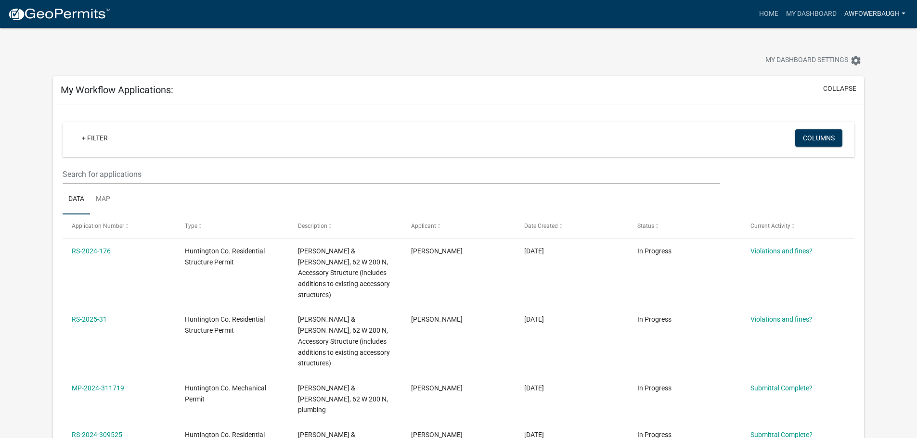
click at [855, 9] on link "AWFowerbaugh" at bounding box center [874, 14] width 69 height 18
click at [854, 74] on link "Logout" at bounding box center [870, 70] width 77 height 23
